Goal: Information Seeking & Learning: Learn about a topic

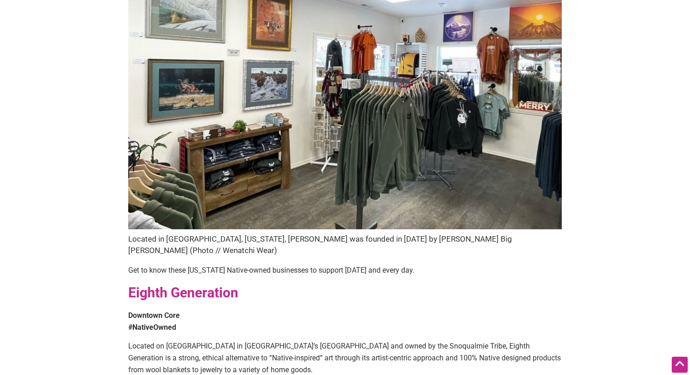
scroll to position [192, 0]
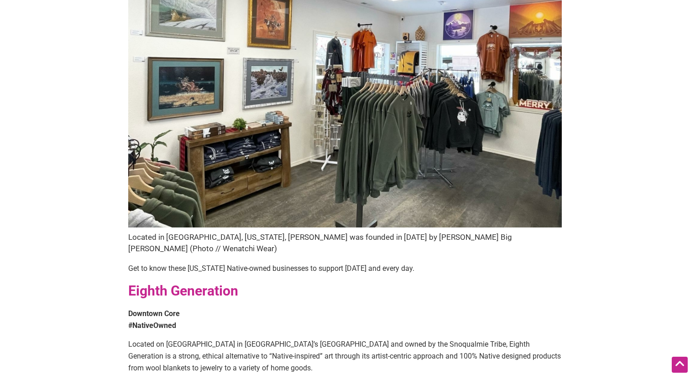
click at [309, 232] on figcaption "Located in [GEOGRAPHIC_DATA], [US_STATE], [PERSON_NAME] was founded in [DATE] b…" at bounding box center [345, 242] width 434 height 23
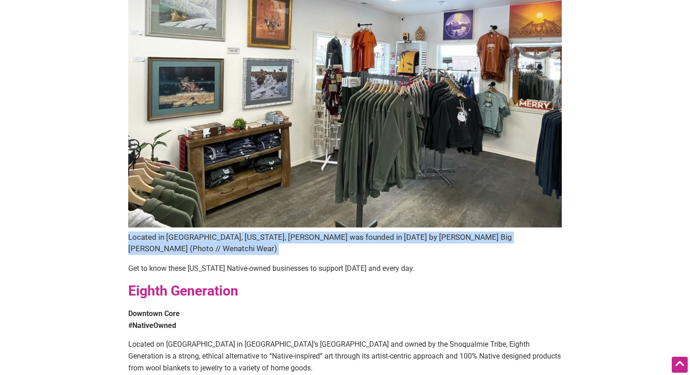
click at [317, 262] on p "Get to know these [US_STATE] Native-owned businesses to support [DATE] and ever…" at bounding box center [345, 268] width 434 height 12
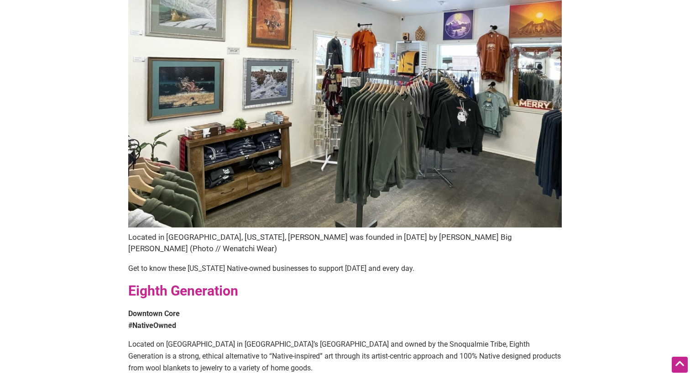
click at [317, 262] on p "Get to know these [US_STATE] Native-owned businesses to support [DATE] and ever…" at bounding box center [345, 268] width 434 height 12
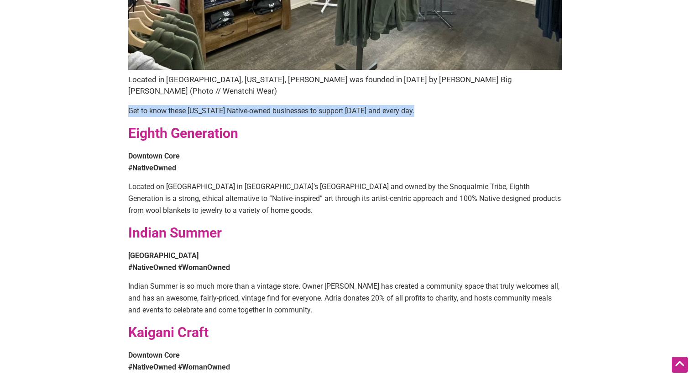
scroll to position [351, 0]
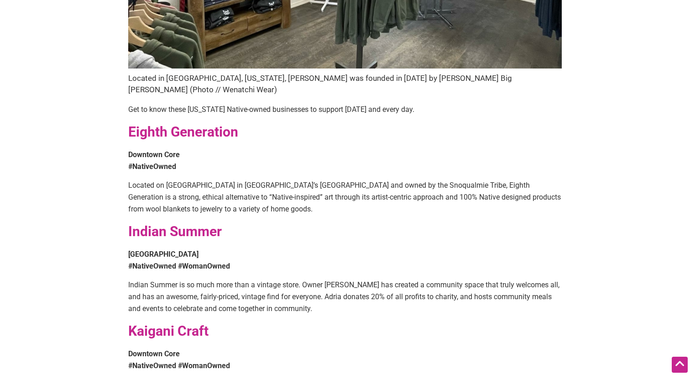
click at [223, 281] on p "Indian Summer is so much more than a vintage store. Owner Adria Garcia has crea…" at bounding box center [345, 296] width 434 height 35
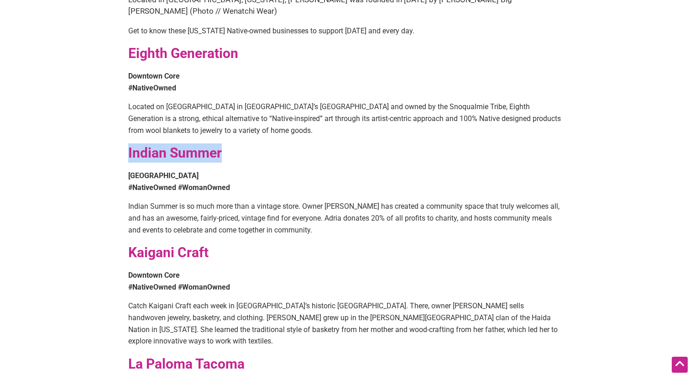
scroll to position [461, 0]
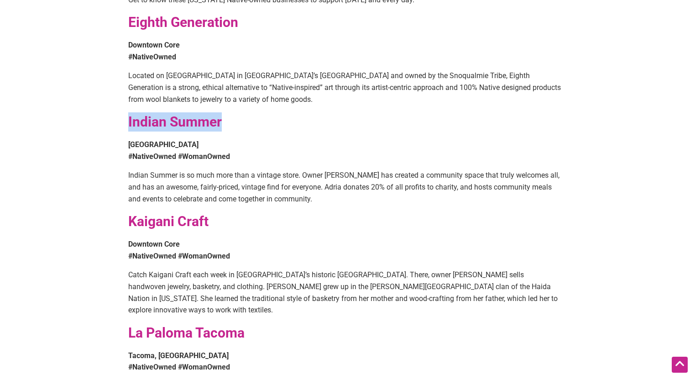
click at [308, 271] on p "Catch Kaigani Craft each week in Seattle’s historic Pike Place Market. There, o…" at bounding box center [345, 292] width 434 height 47
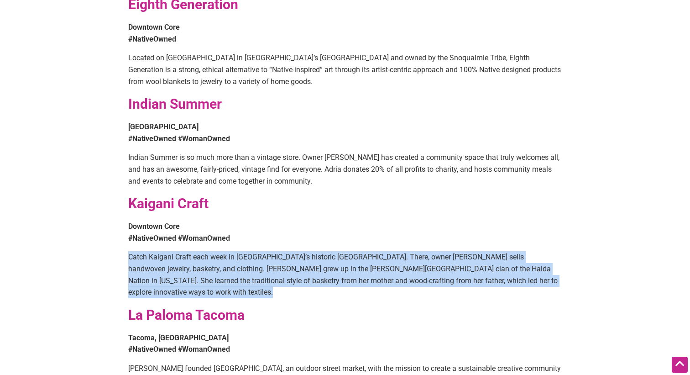
scroll to position [498, 0]
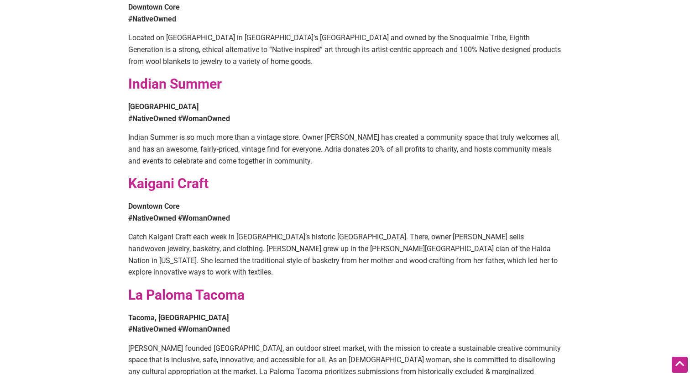
click at [260, 152] on div "Located in Wenatchi, Washington, Wenatchi Wear was founded in 2019 by Mary Big …" at bounding box center [345, 340] width 434 height 1526
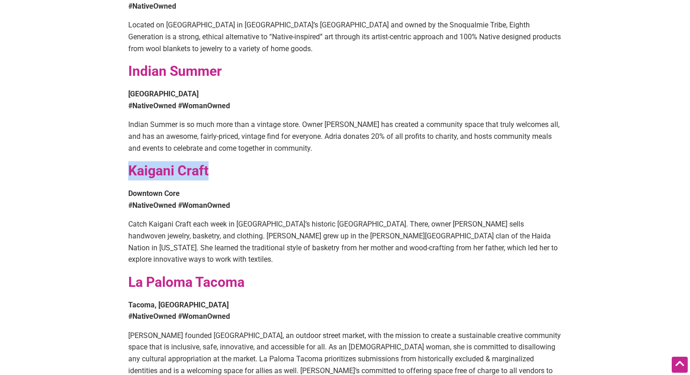
scroll to position [550, 0]
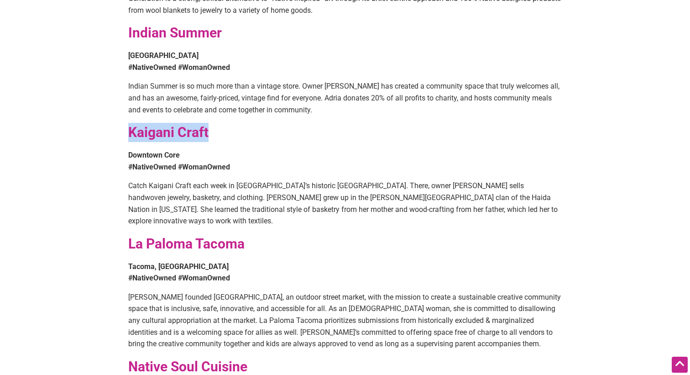
click at [187, 291] on p "Molly Alvarado founded La Paloma Tacoma, an outdoor street market, with the mis…" at bounding box center [345, 320] width 434 height 58
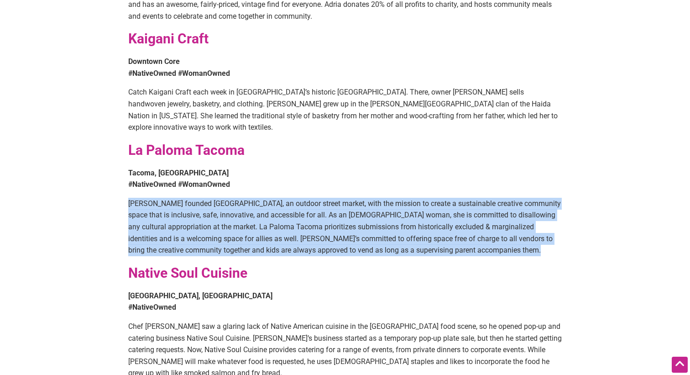
scroll to position [647, 0]
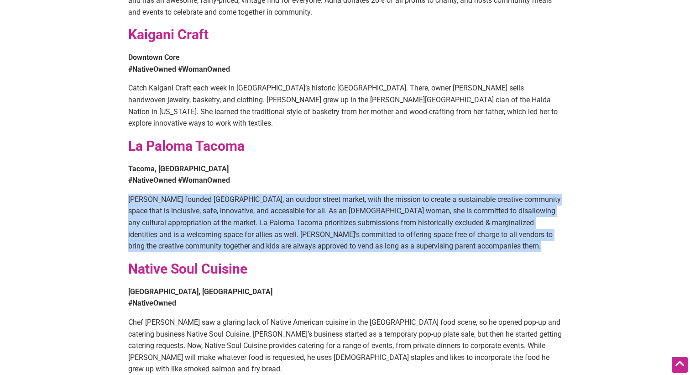
click at [194, 218] on p "Molly Alvarado founded La Paloma Tacoma, an outdoor street market, with the mis…" at bounding box center [345, 223] width 434 height 58
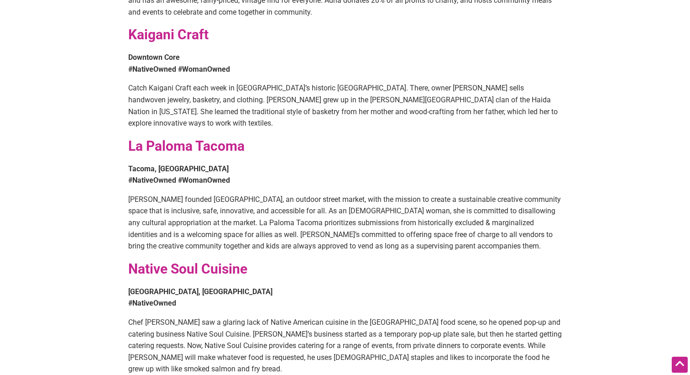
click at [196, 319] on p "Chef Jeremy Thunderbird saw a glaring lack of Native American cuisine in the Se…" at bounding box center [345, 345] width 434 height 58
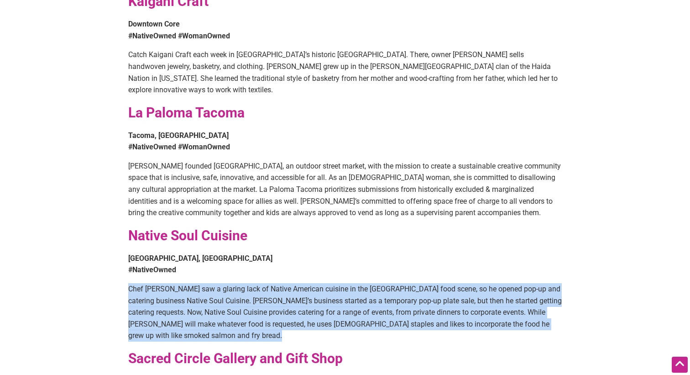
scroll to position [683, 0]
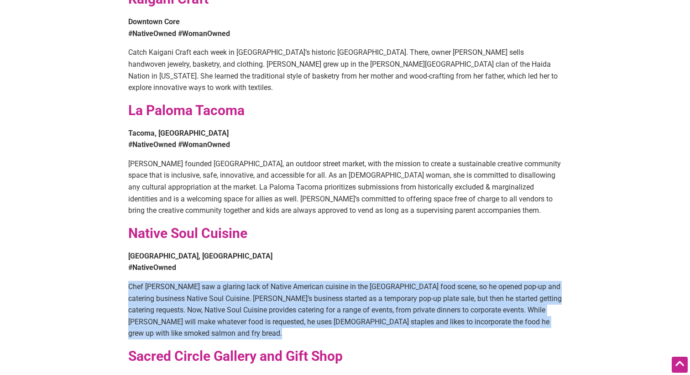
click at [241, 288] on p "Chef Jeremy Thunderbird saw a glaring lack of Native American cuisine in the Se…" at bounding box center [345, 310] width 434 height 58
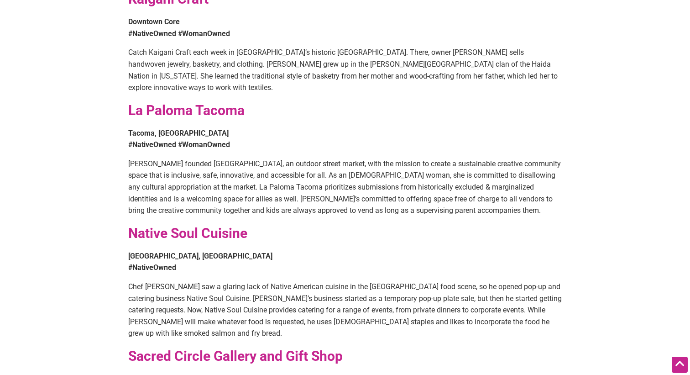
click at [241, 288] on p "Chef Jeremy Thunderbird saw a glaring lack of Native American cuisine in the Se…" at bounding box center [345, 310] width 434 height 58
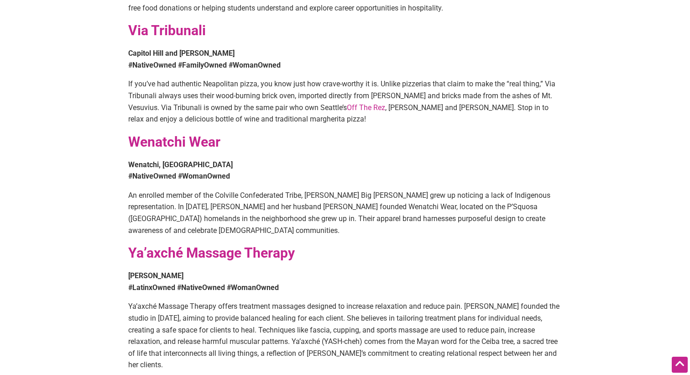
scroll to position [1230, 0]
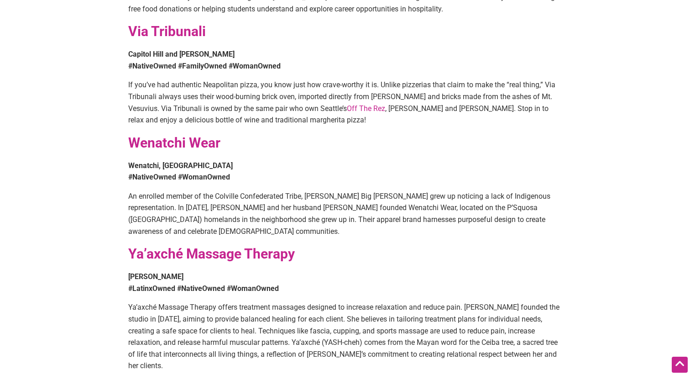
click at [275, 302] on p "Ya’axché Massage Therapy offers treatment massages designed to increase relaxat…" at bounding box center [345, 336] width 434 height 70
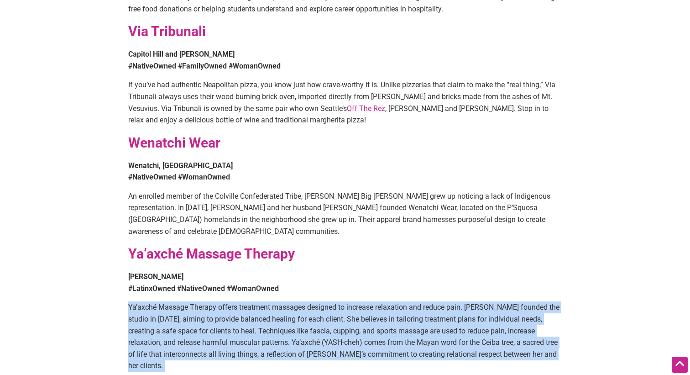
click at [275, 302] on p "Ya’axché Massage Therapy offers treatment massages designed to increase relaxat…" at bounding box center [345, 336] width 434 height 70
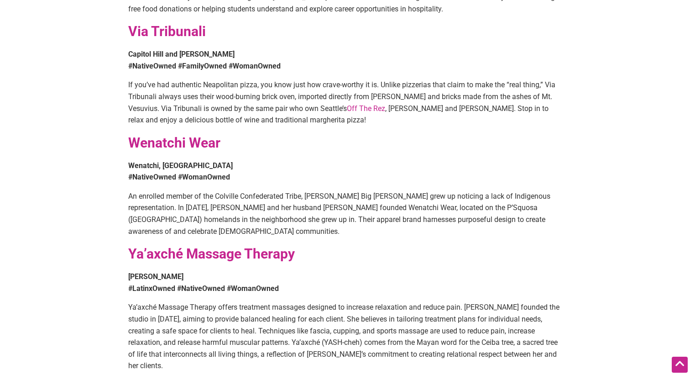
click at [275, 302] on p "Ya’axché Massage Therapy offers treatment massages designed to increase relaxat…" at bounding box center [345, 336] width 434 height 70
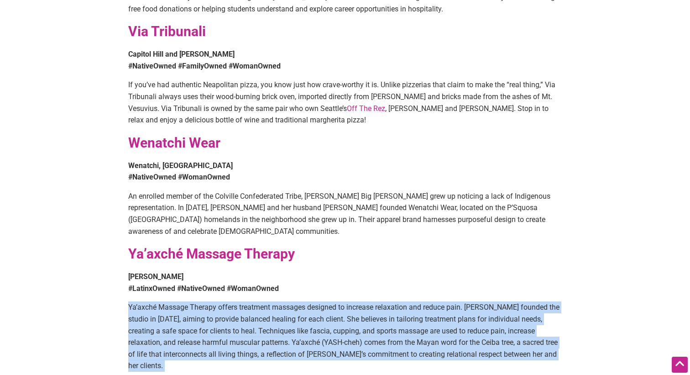
click at [275, 302] on p "Ya’axché Massage Therapy offers treatment massages designed to increase relaxat…" at bounding box center [345, 336] width 434 height 70
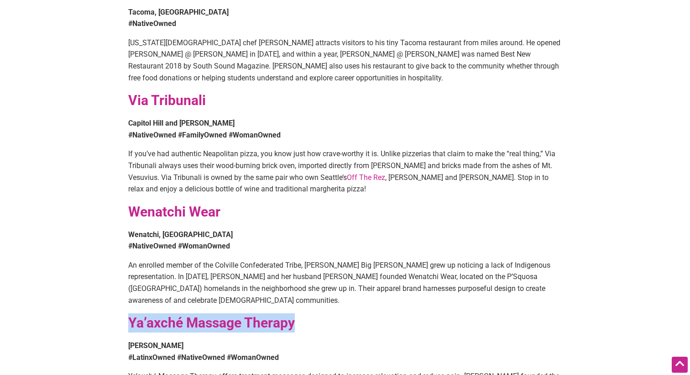
scroll to position [1142, 0]
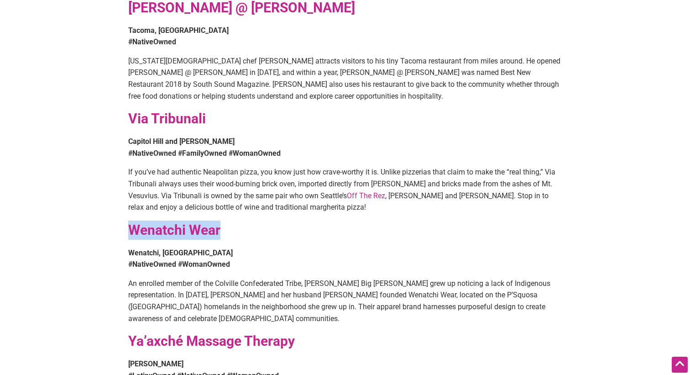
click at [219, 278] on p "An enrolled member of the Colville Confederated Tribe, Mary Big Bull-Lewis grew…" at bounding box center [345, 301] width 434 height 47
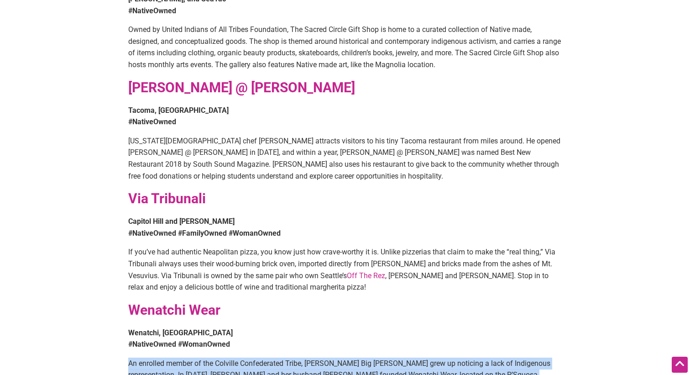
scroll to position [1062, 0]
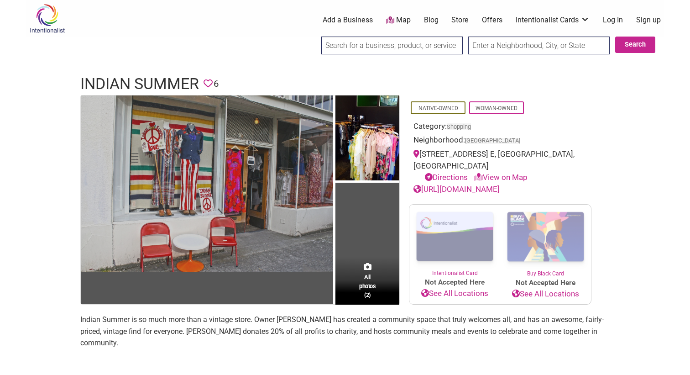
click at [233, 214] on img at bounding box center [207, 183] width 252 height 176
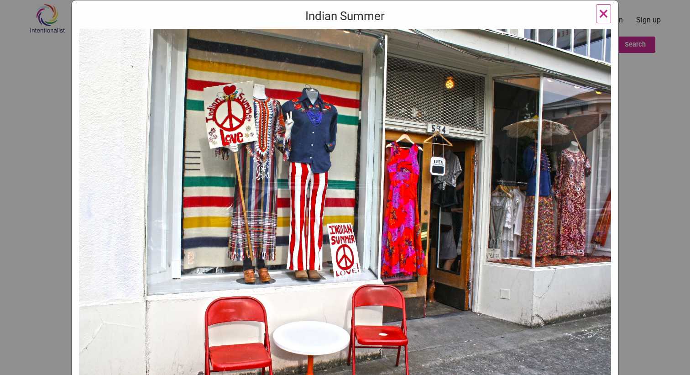
click at [598, 16] on button "×" at bounding box center [603, 13] width 15 height 19
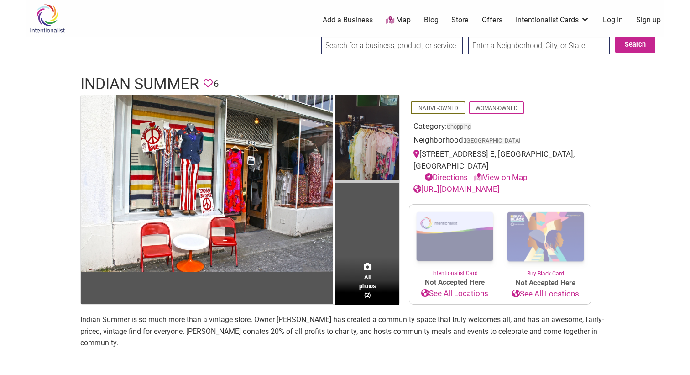
click at [383, 136] on img at bounding box center [367, 139] width 64 height 88
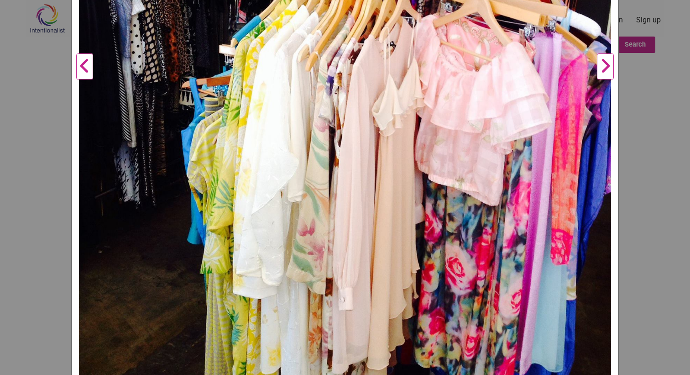
scroll to position [361, 0]
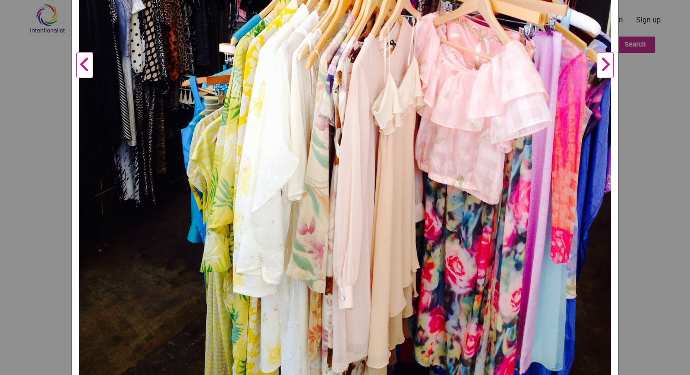
click at [638, 103] on div "Indian Summer Previous Next 1 2 ×" at bounding box center [345, 187] width 690 height 375
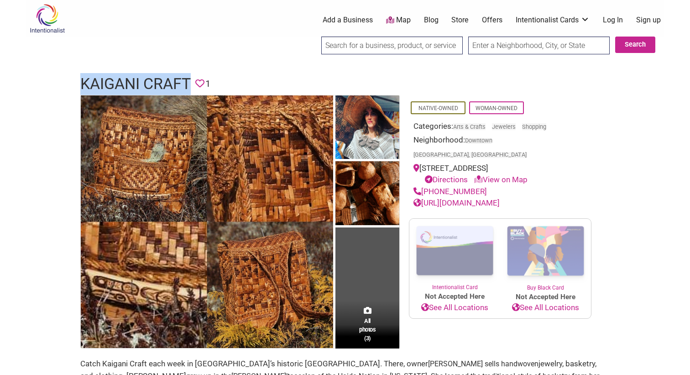
drag, startPoint x: 191, startPoint y: 83, endPoint x: 74, endPoint y: 83, distance: 116.4
click at [74, 83] on div "Kaigani Craft Favorite 1" at bounding box center [345, 84] width 548 height 22
copy h1 "Kaigani Craft"
click at [450, 198] on link "http://Kaiganicraft.com/" at bounding box center [457, 202] width 86 height 9
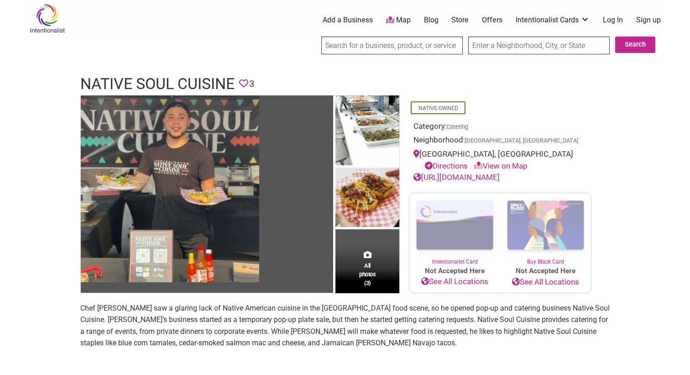
click at [451, 175] on link "https://www.instagram.com/nativesoulcuisine/" at bounding box center [457, 177] width 86 height 9
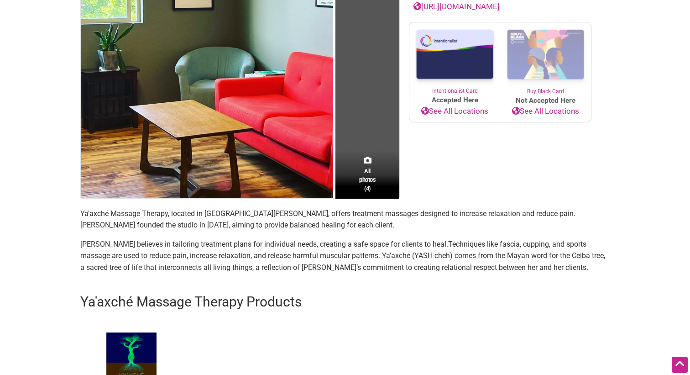
scroll to position [214, 0]
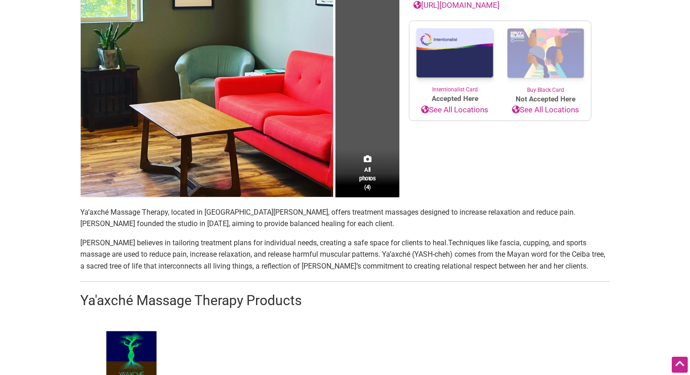
click at [462, 256] on span "Techniques like fascia, cupping, and sports massage are used to reduce pain, in…" at bounding box center [342, 254] width 525 height 32
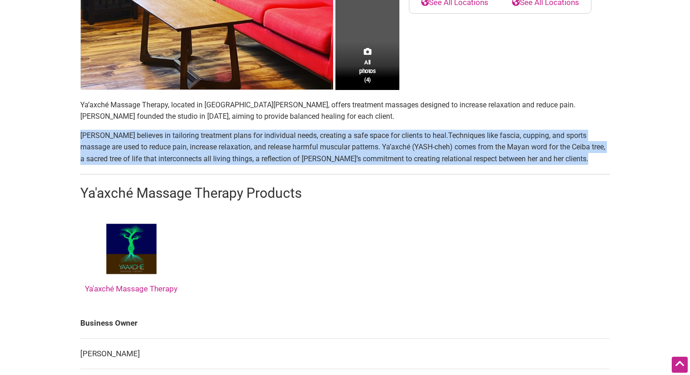
scroll to position [344, 0]
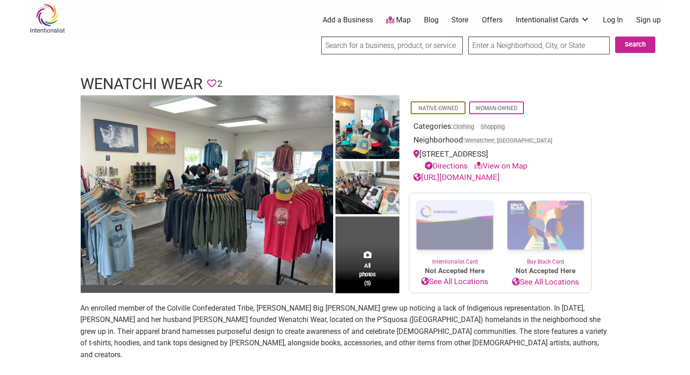
click at [451, 174] on link "[URL][DOMAIN_NAME]" at bounding box center [457, 177] width 86 height 9
drag, startPoint x: 203, startPoint y: 85, endPoint x: 84, endPoint y: 85, distance: 118.7
click at [84, 85] on h1 "Wenatchi Wear" at bounding box center [141, 84] width 122 height 22
copy h1 "Wenatchi Wear"
